Goal: Task Accomplishment & Management: Manage account settings

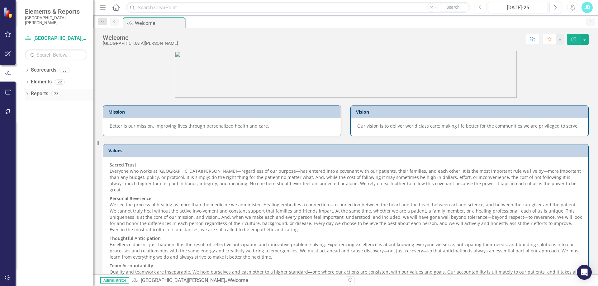
click at [27, 94] on icon "Dropdown" at bounding box center [27, 94] width 4 height 3
click at [48, 150] on link "Objective Objective" at bounding box center [48, 150] width 29 height 7
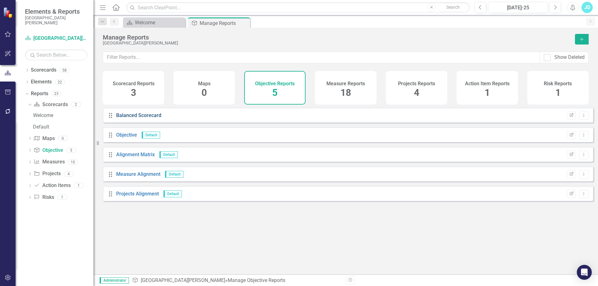
click at [126, 118] on link "Balanced Scorecard" at bounding box center [138, 115] width 45 height 6
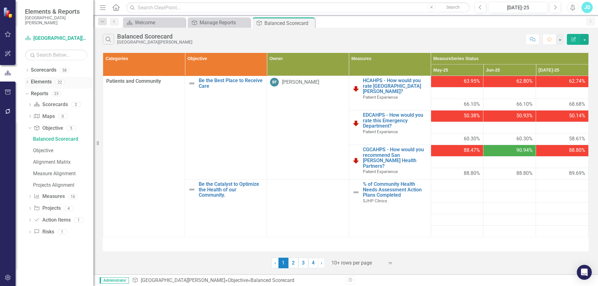
click at [34, 82] on link "Elements" at bounding box center [41, 81] width 21 height 7
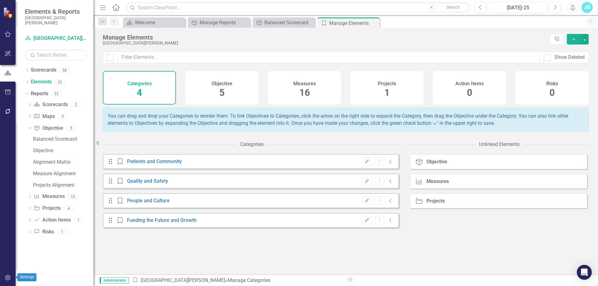
click at [5, 279] on icon "button" at bounding box center [8, 277] width 7 height 5
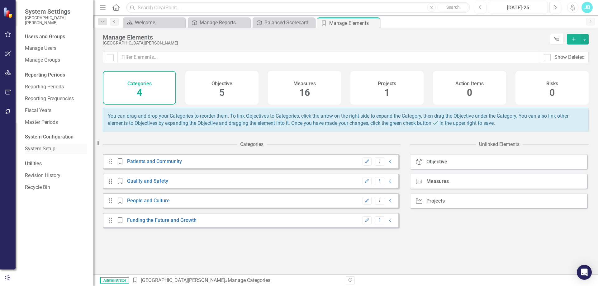
click at [43, 149] on link "System Setup" at bounding box center [56, 148] width 62 height 7
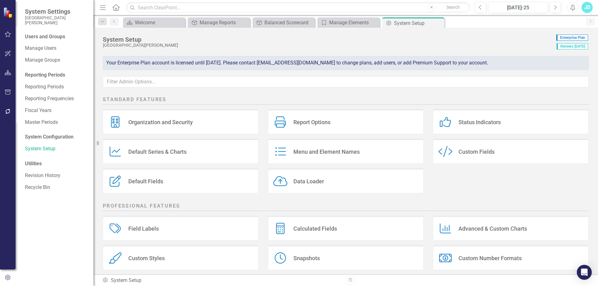
click at [339, 149] on div "Menu and Element Names" at bounding box center [326, 151] width 66 height 7
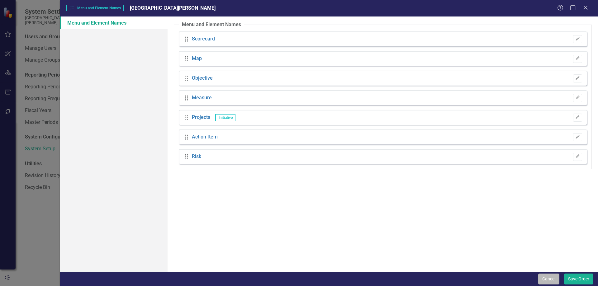
click at [549, 276] on button "Cancel" at bounding box center [548, 279] width 21 height 11
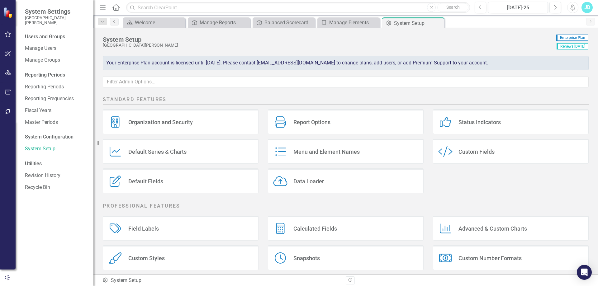
click at [496, 153] on div "Custom Style Custom Fields" at bounding box center [511, 151] width 156 height 25
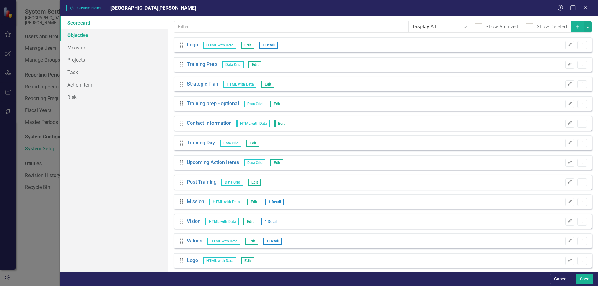
click at [88, 36] on link "Objective" at bounding box center [114, 35] width 108 height 12
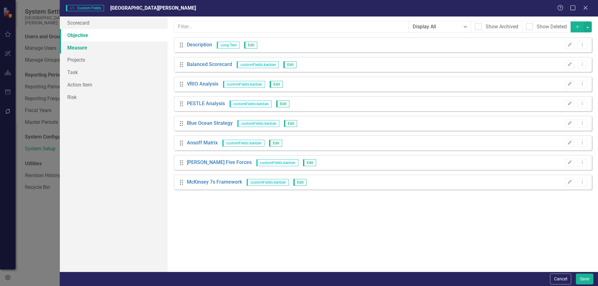
click at [73, 49] on link "Measure" at bounding box center [114, 47] width 108 height 12
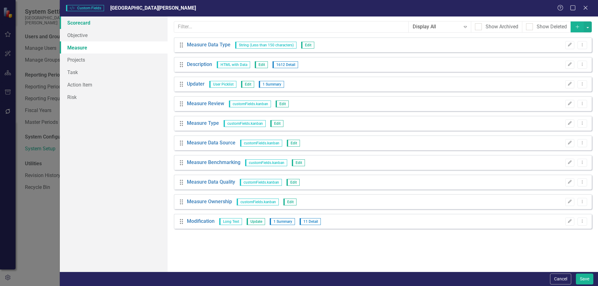
click at [76, 24] on link "Scorecard" at bounding box center [114, 22] width 108 height 12
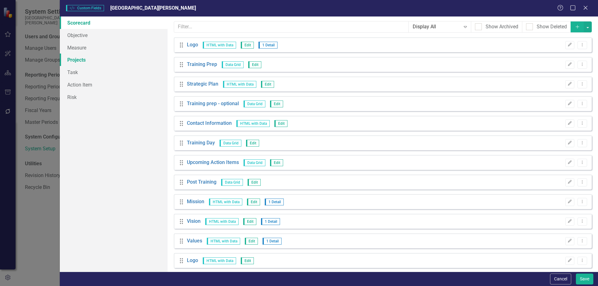
click at [78, 64] on link "Projects" at bounding box center [114, 60] width 108 height 12
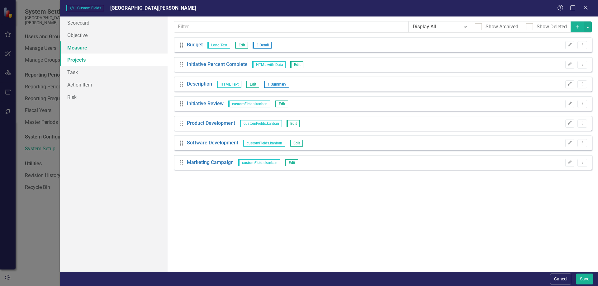
click at [77, 46] on link "Measure" at bounding box center [114, 47] width 108 height 12
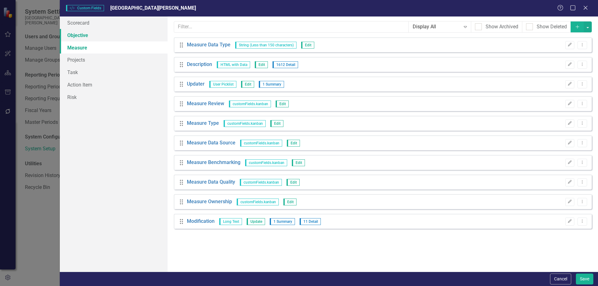
click at [77, 38] on link "Objective" at bounding box center [114, 35] width 108 height 12
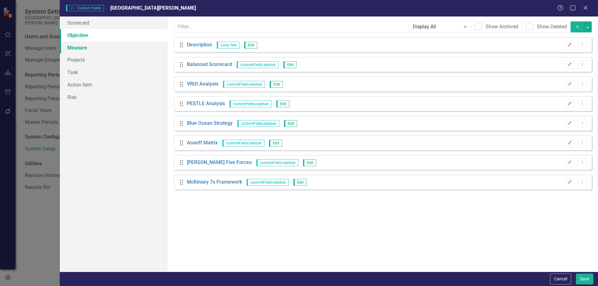
click at [89, 49] on link "Measure" at bounding box center [114, 47] width 108 height 12
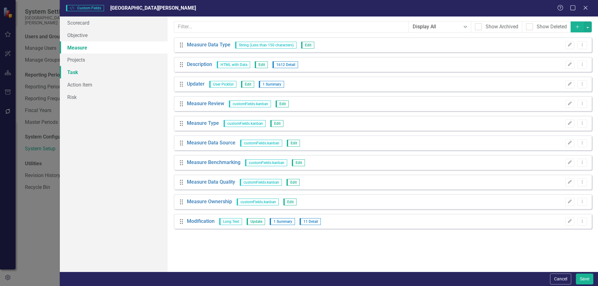
click at [82, 74] on link "Task" at bounding box center [114, 72] width 108 height 12
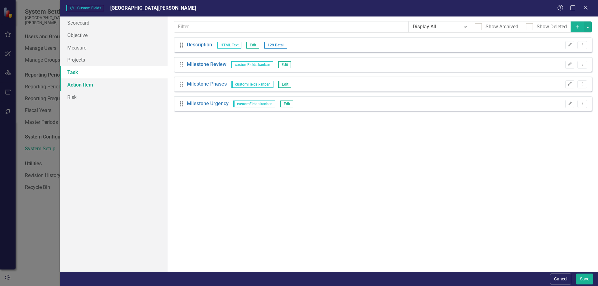
click at [100, 86] on link "Action Item" at bounding box center [114, 84] width 108 height 12
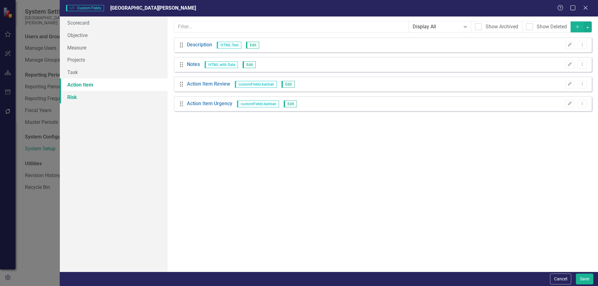
click at [90, 101] on link "Risk" at bounding box center [114, 97] width 108 height 12
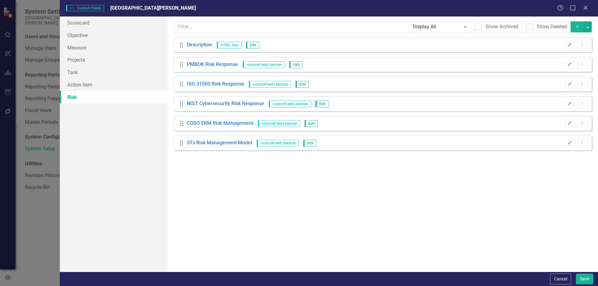
click at [557, 280] on button "Cancel" at bounding box center [560, 279] width 21 height 11
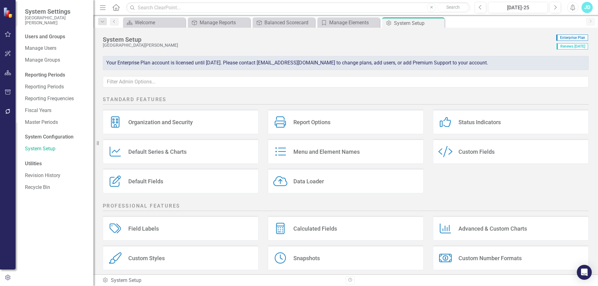
click at [475, 151] on div "Custom Fields" at bounding box center [476, 151] width 36 height 7
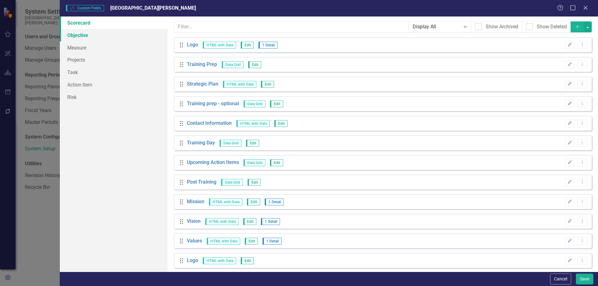
click at [89, 35] on link "Objective" at bounding box center [114, 35] width 108 height 12
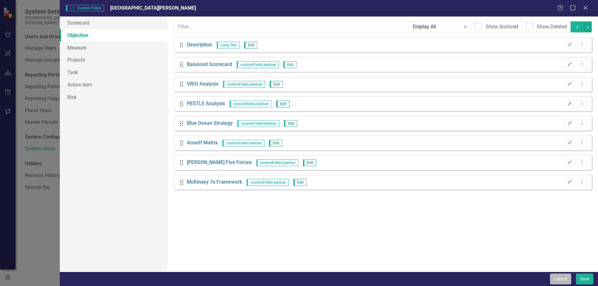
click at [556, 276] on button "Cancel" at bounding box center [560, 279] width 21 height 11
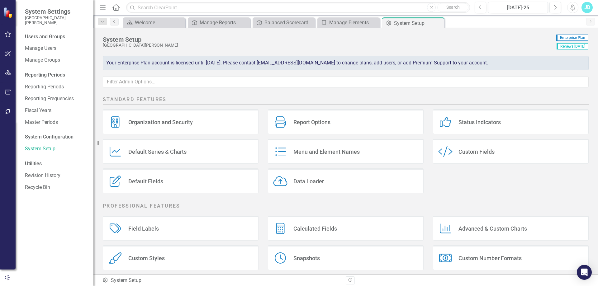
click at [170, 155] on div "Default Series & Charts" at bounding box center [157, 151] width 58 height 7
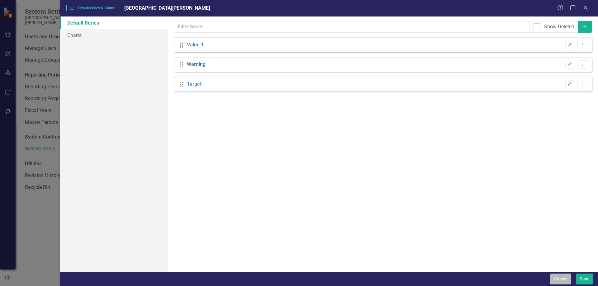
click at [559, 278] on button "Cancel" at bounding box center [560, 279] width 21 height 11
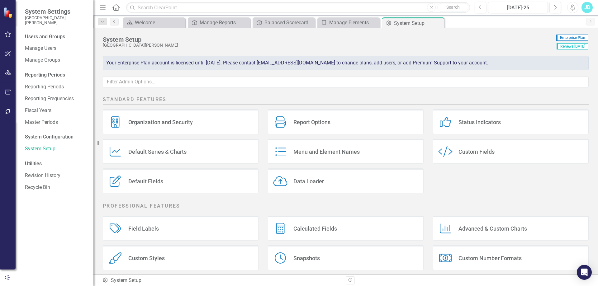
click at [152, 184] on div "Default Fields" at bounding box center [145, 181] width 35 height 7
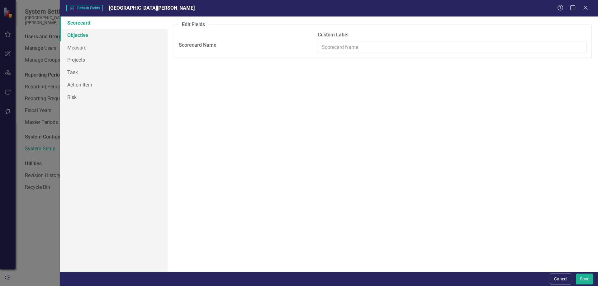
click at [81, 34] on link "Objective" at bounding box center [114, 35] width 108 height 12
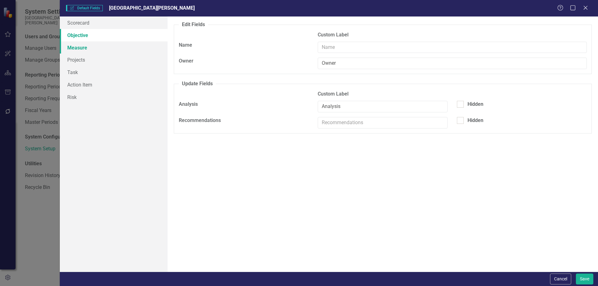
click at [81, 47] on link "Measure" at bounding box center [114, 47] width 108 height 12
click at [554, 280] on button "Cancel" at bounding box center [560, 279] width 21 height 11
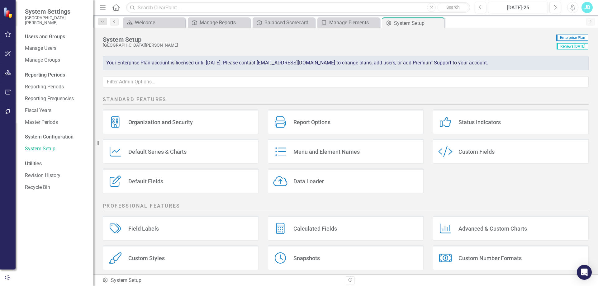
click at [504, 122] on div "Status Indicators Status Indicators" at bounding box center [511, 121] width 156 height 25
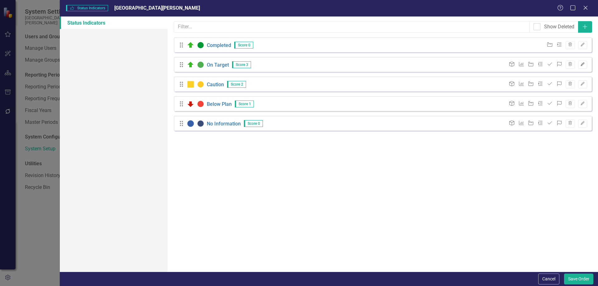
click at [583, 64] on icon "Edit" at bounding box center [582, 65] width 5 height 4
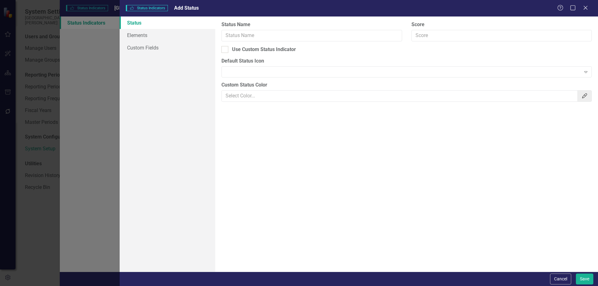
type input "On Target"
type input "3"
type input "#4DAF50"
click at [250, 73] on div "Green Arrow Up" at bounding box center [403, 71] width 355 height 7
click at [345, 52] on div "Use Custom Status Indicator" at bounding box center [406, 49] width 370 height 7
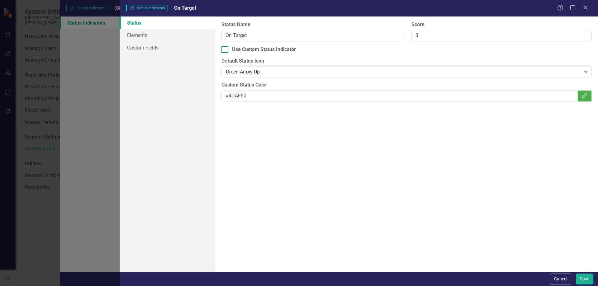
click at [225, 50] on input "Use Custom Status Indicator" at bounding box center [223, 48] width 4 height 4
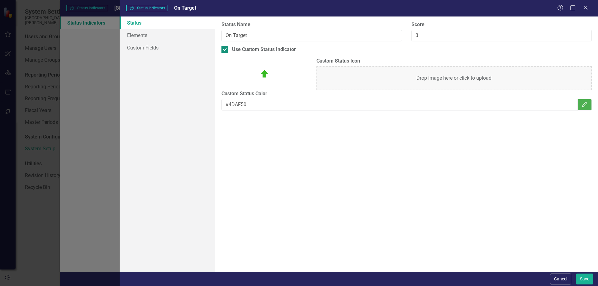
click at [223, 49] on input "Use Custom Status Indicator" at bounding box center [223, 48] width 4 height 4
checkbox input "false"
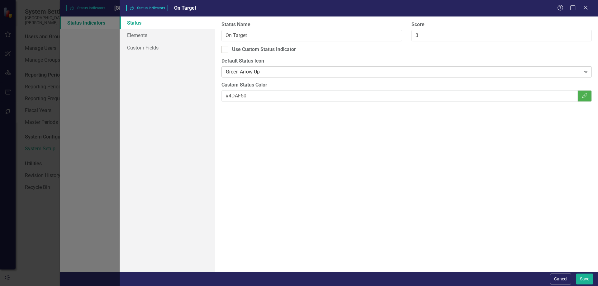
click at [245, 74] on div "Green Arrow Up" at bounding box center [403, 71] width 355 height 7
click at [177, 83] on div "Status Elements Custom Fields" at bounding box center [168, 143] width 96 height 255
click at [139, 34] on link "Elements" at bounding box center [168, 35] width 96 height 12
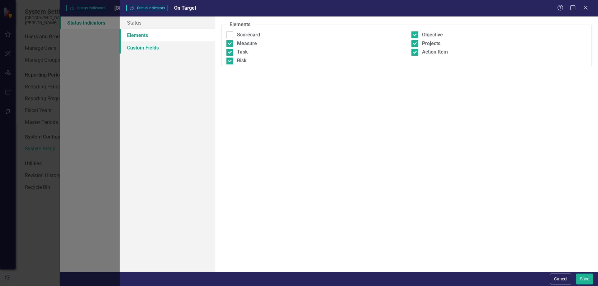
click at [140, 49] on link "Custom Fields" at bounding box center [168, 47] width 96 height 12
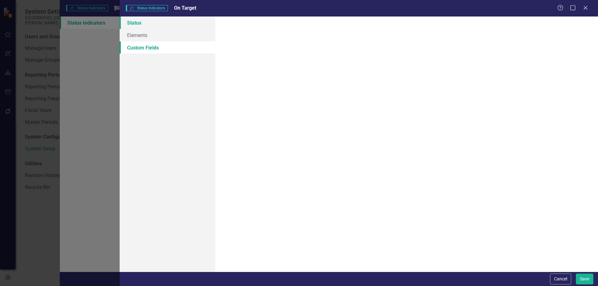
click at [137, 23] on link "Status" at bounding box center [168, 22] width 96 height 12
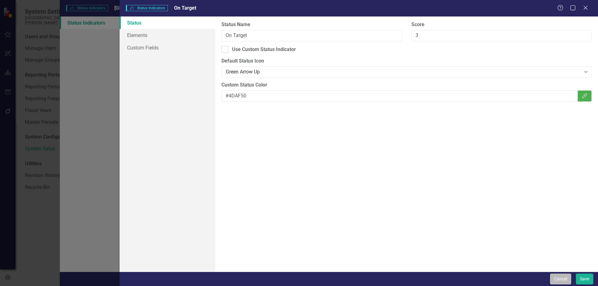
click at [561, 277] on button "Cancel" at bounding box center [560, 279] width 21 height 11
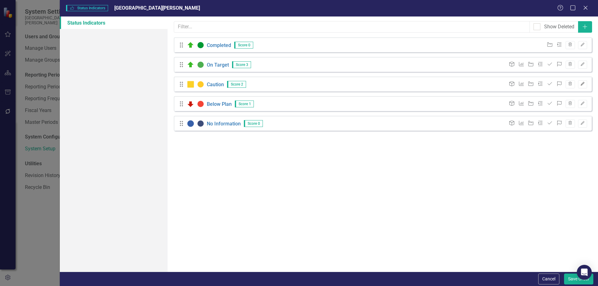
click at [584, 84] on icon "Edit" at bounding box center [582, 84] width 5 height 4
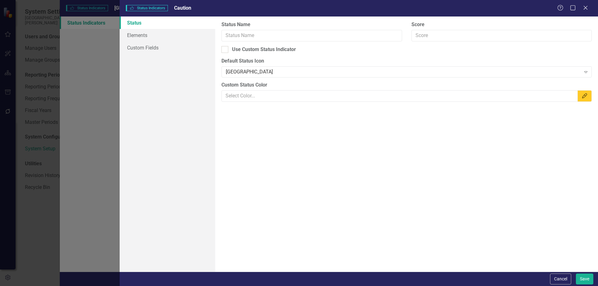
type input "Caution"
type input "2"
type input "#FFCA28"
click at [275, 69] on div "[GEOGRAPHIC_DATA]" at bounding box center [403, 71] width 355 height 7
click at [322, 47] on div "Use Custom Status Indicator" at bounding box center [406, 49] width 370 height 7
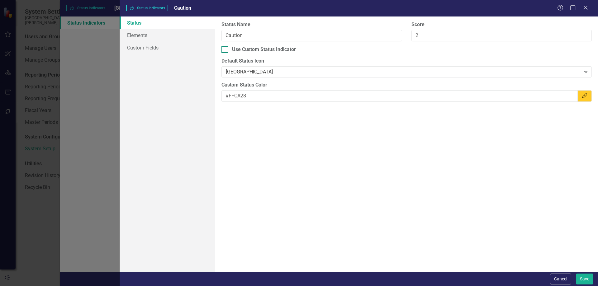
click at [225, 47] on input "Use Custom Status Indicator" at bounding box center [223, 48] width 4 height 4
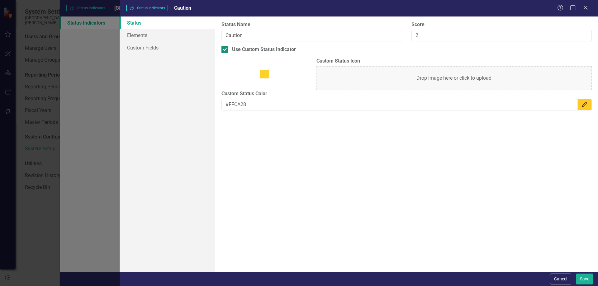
click at [222, 50] on input "Use Custom Status Indicator" at bounding box center [223, 48] width 4 height 4
checkbox input "false"
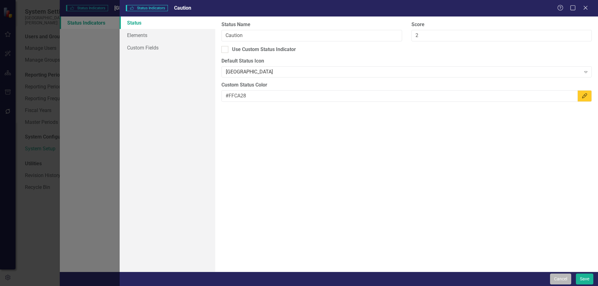
click at [561, 279] on button "Cancel" at bounding box center [560, 279] width 21 height 11
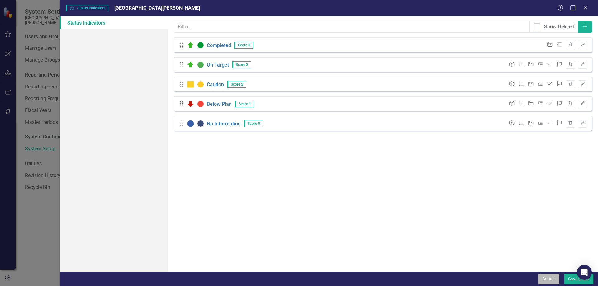
click at [544, 278] on button "Cancel" at bounding box center [548, 279] width 21 height 11
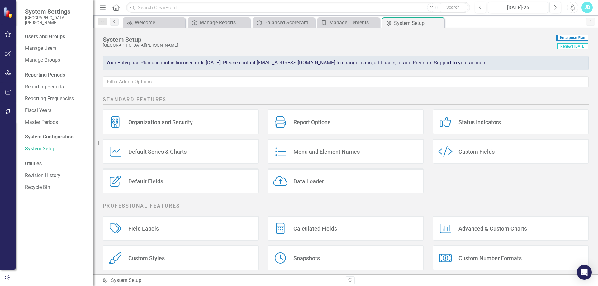
scroll to position [82, 0]
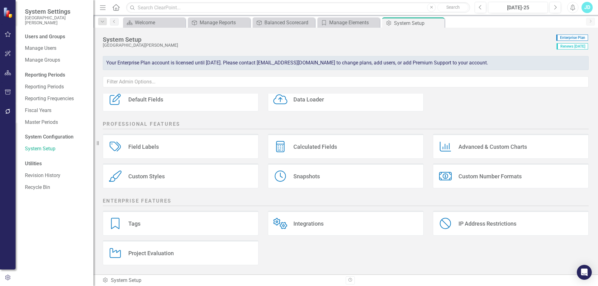
click at [159, 177] on div "Custom Styles" at bounding box center [146, 176] width 36 height 7
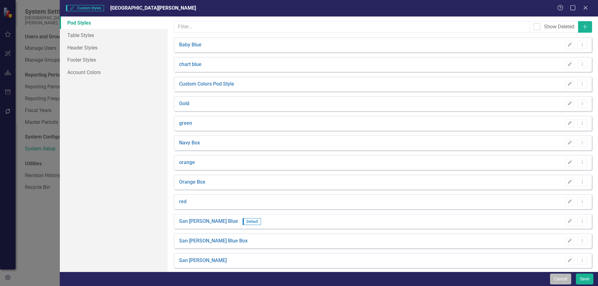
click at [560, 282] on button "Cancel" at bounding box center [560, 279] width 21 height 11
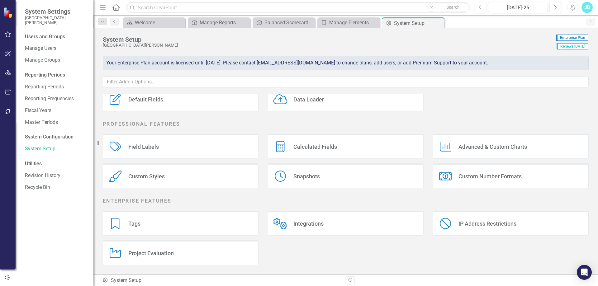
click at [149, 145] on div "Field Labels" at bounding box center [143, 146] width 31 height 7
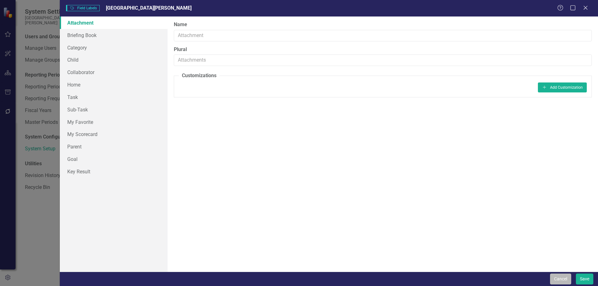
click at [562, 281] on button "Cancel" at bounding box center [560, 279] width 21 height 11
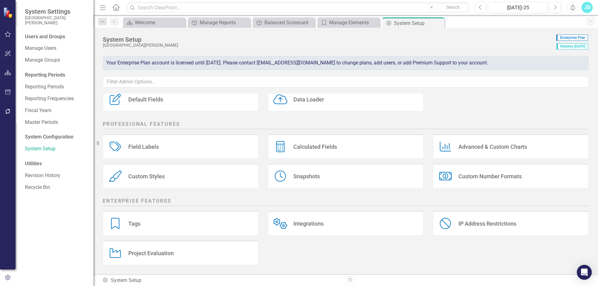
click at [329, 181] on div "Snapshots Snapshots" at bounding box center [346, 175] width 156 height 25
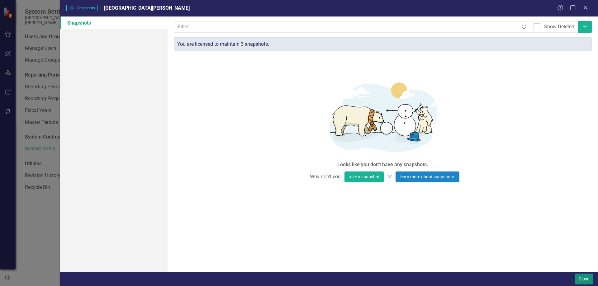
click at [586, 276] on button "Close" at bounding box center [583, 279] width 19 height 11
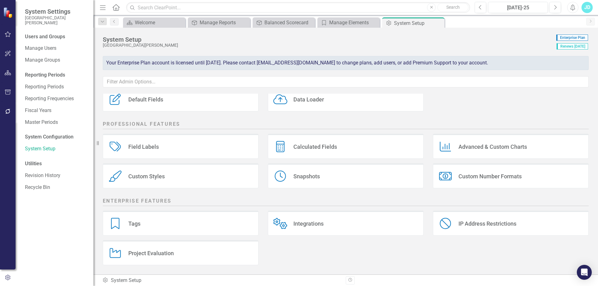
scroll to position [0, 0]
